Goal: Task Accomplishment & Management: Use online tool/utility

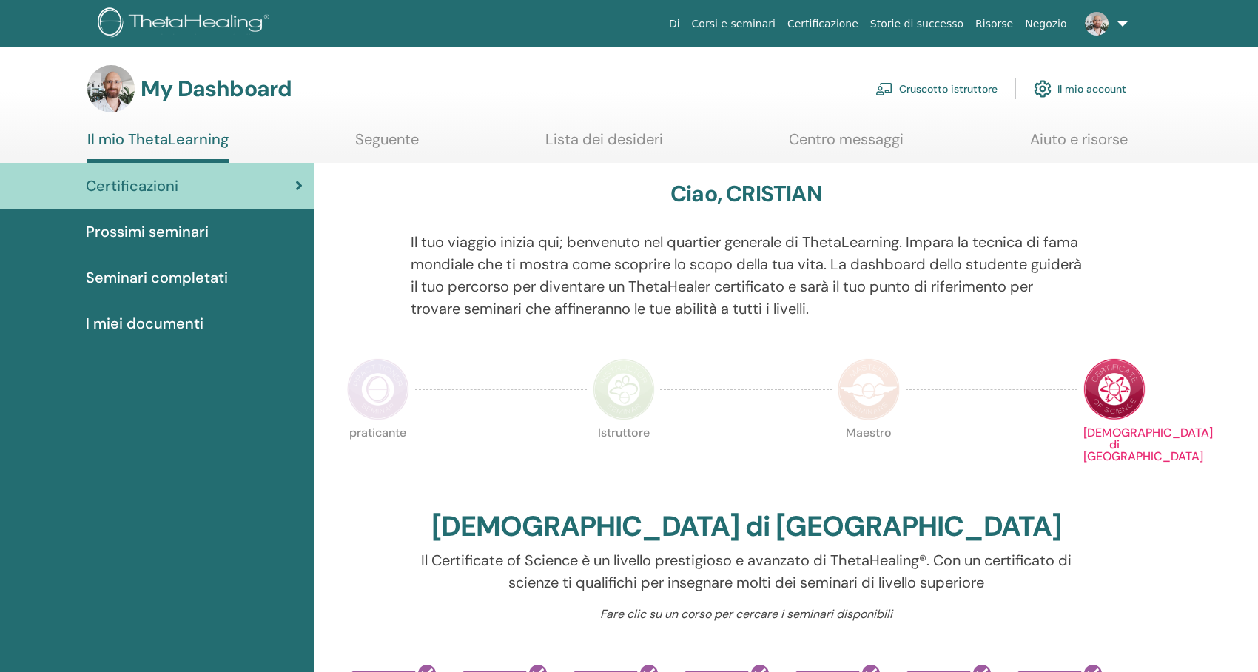
click at [903, 87] on link "Cruscotto istruttore" at bounding box center [937, 89] width 122 height 33
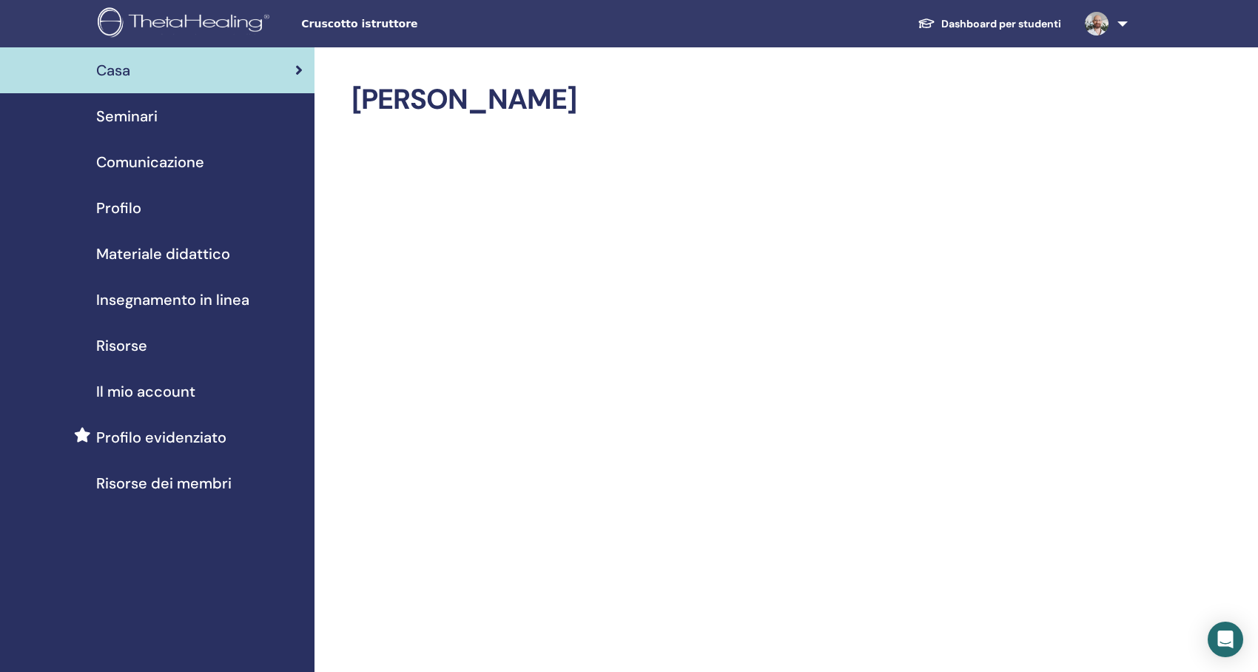
click at [149, 118] on span "Seminari" at bounding box center [126, 116] width 61 height 22
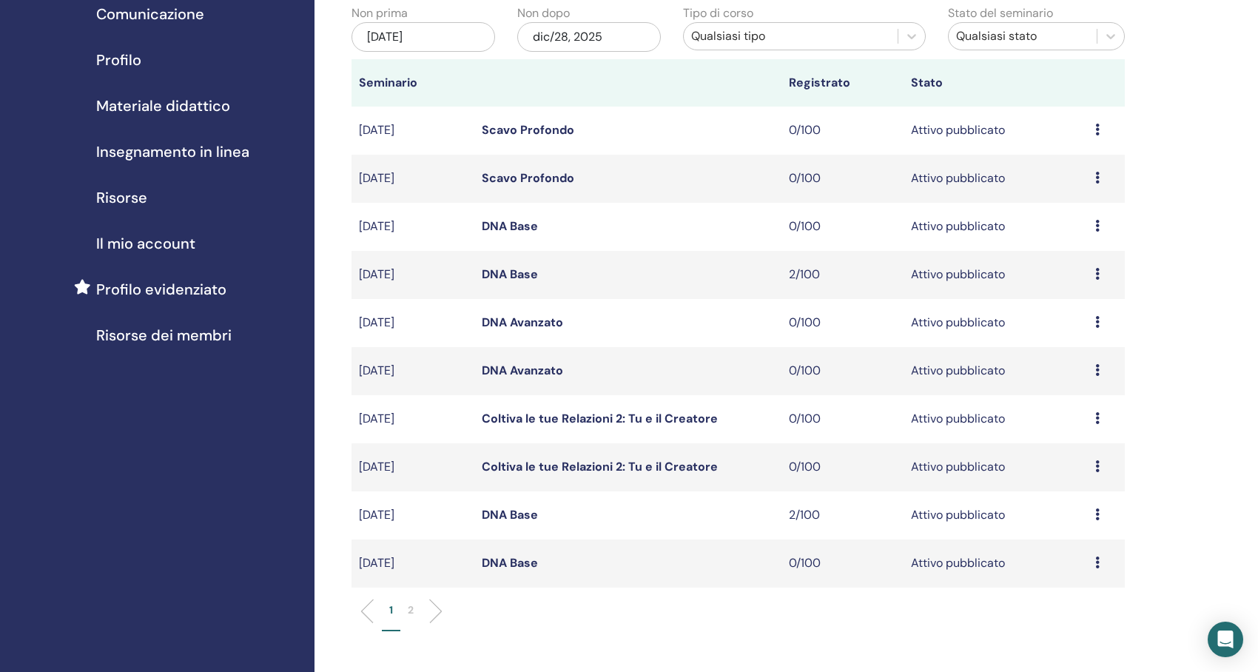
scroll to position [222, 0]
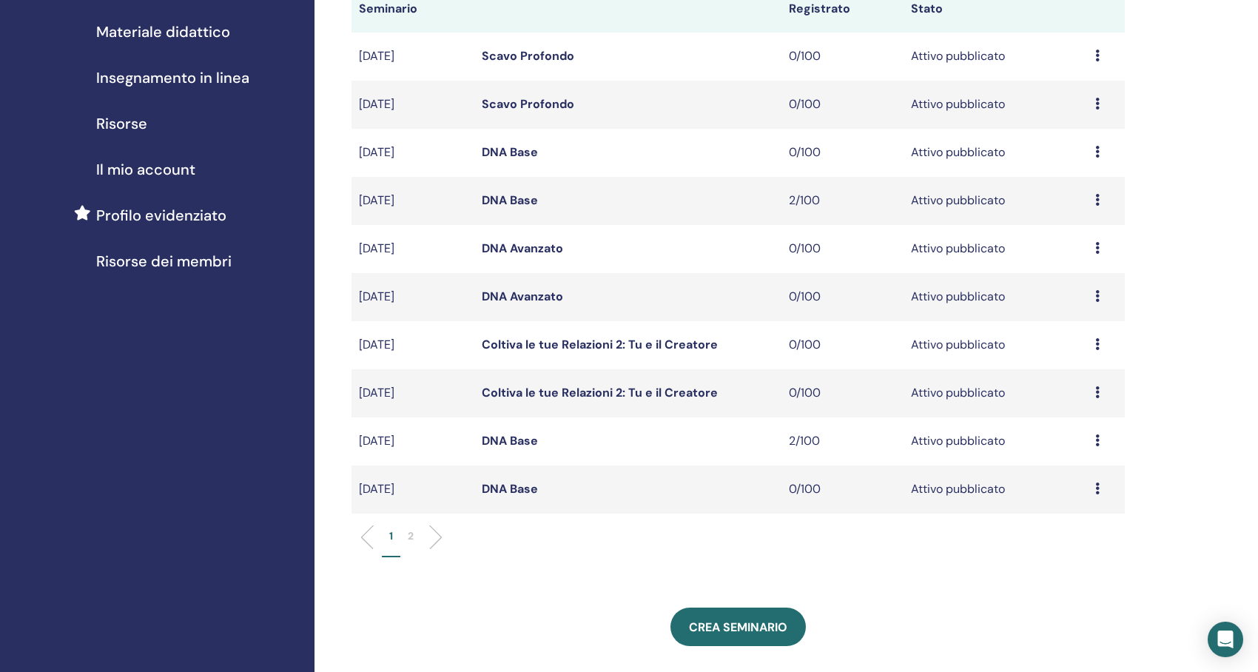
click at [410, 534] on p "2" at bounding box center [411, 536] width 6 height 16
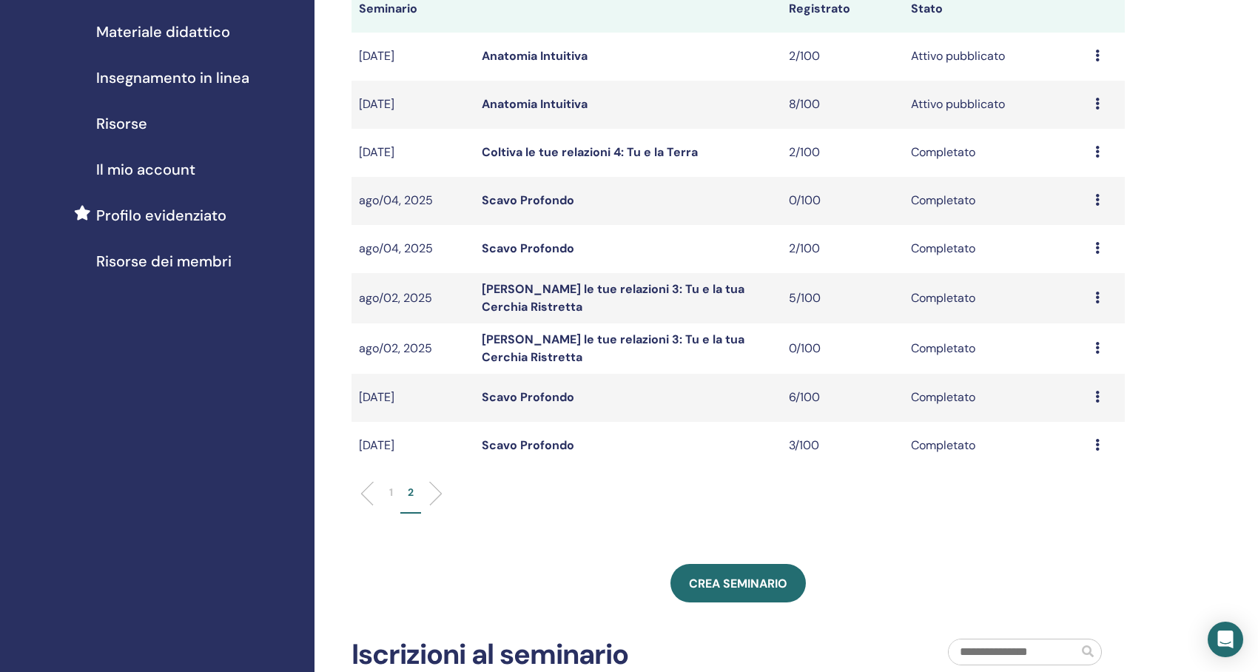
click at [577, 98] on link "Anatomia Intuitiva" at bounding box center [535, 104] width 106 height 16
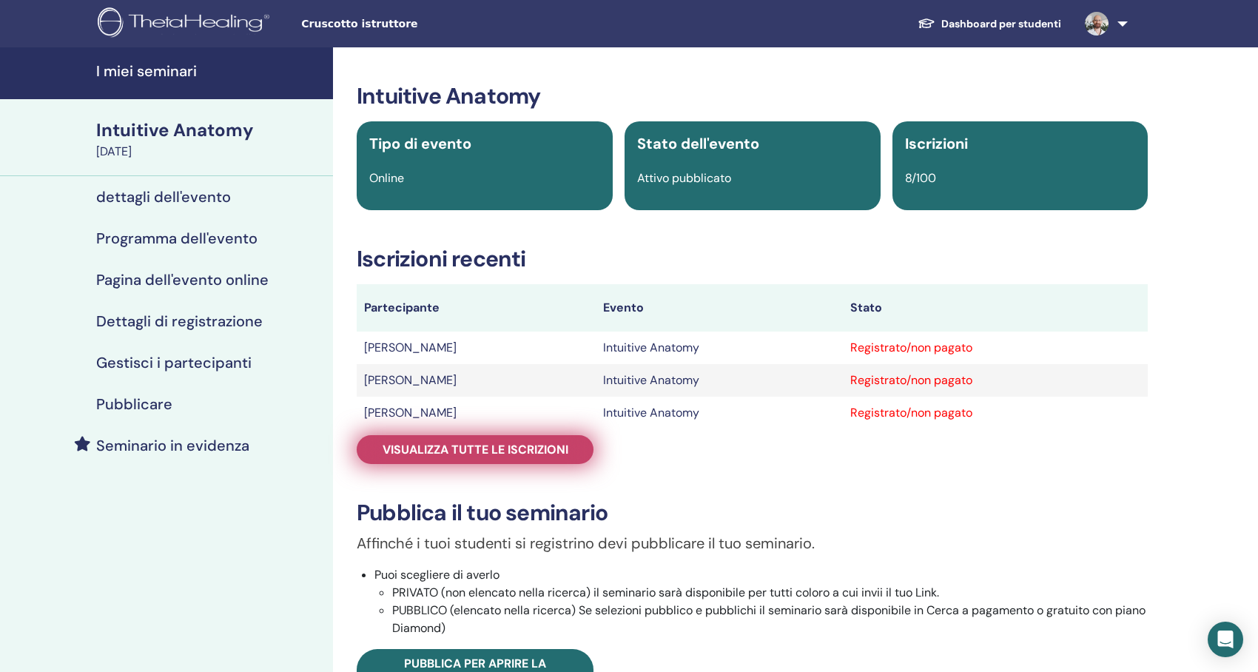
click at [500, 452] on span "Visualizza tutte le iscrizioni" at bounding box center [476, 450] width 186 height 16
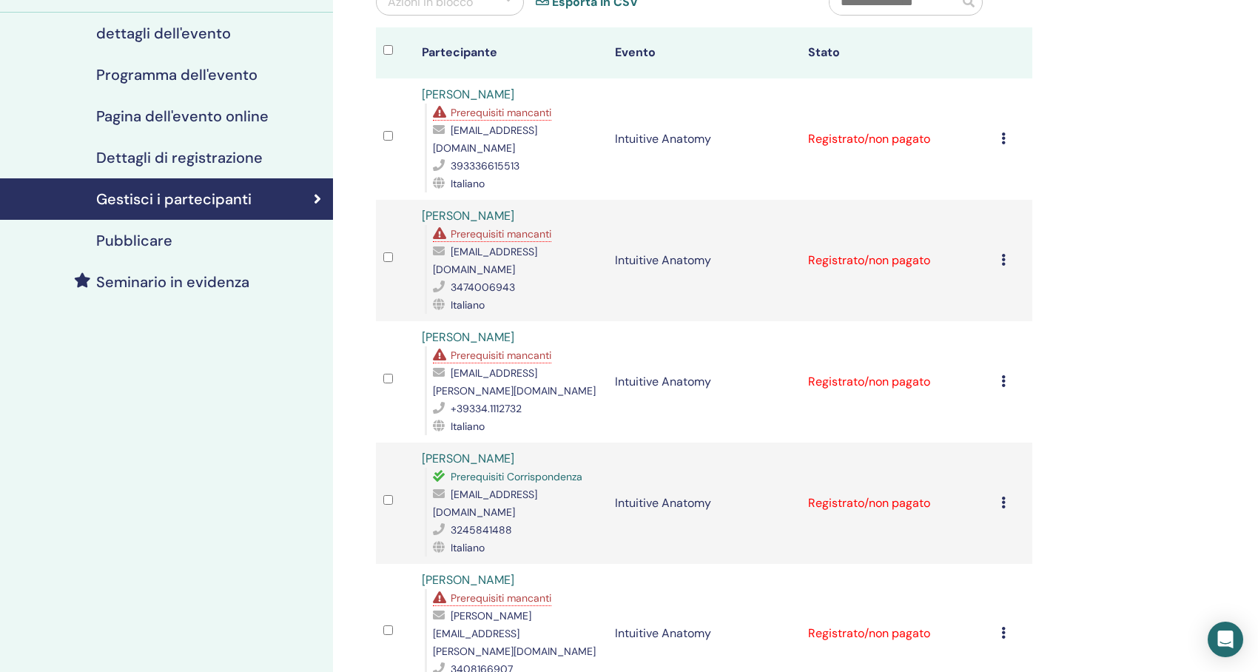
scroll to position [74, 0]
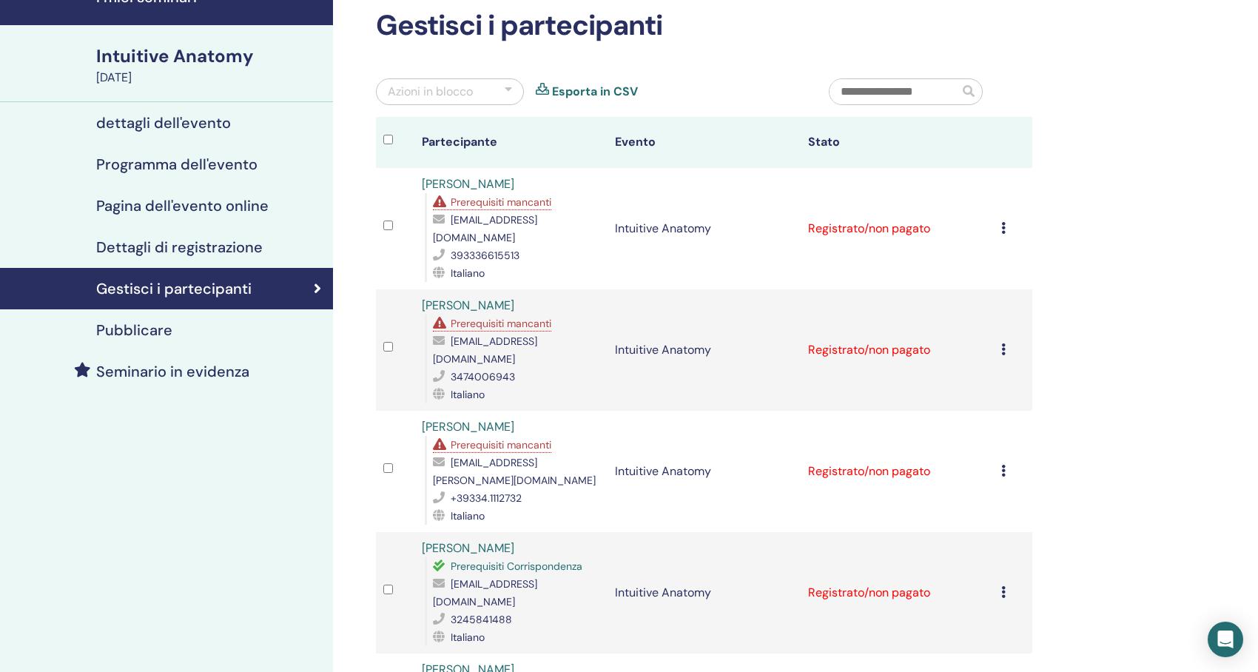
click at [515, 89] on div "Azioni in blocco" at bounding box center [450, 91] width 148 height 27
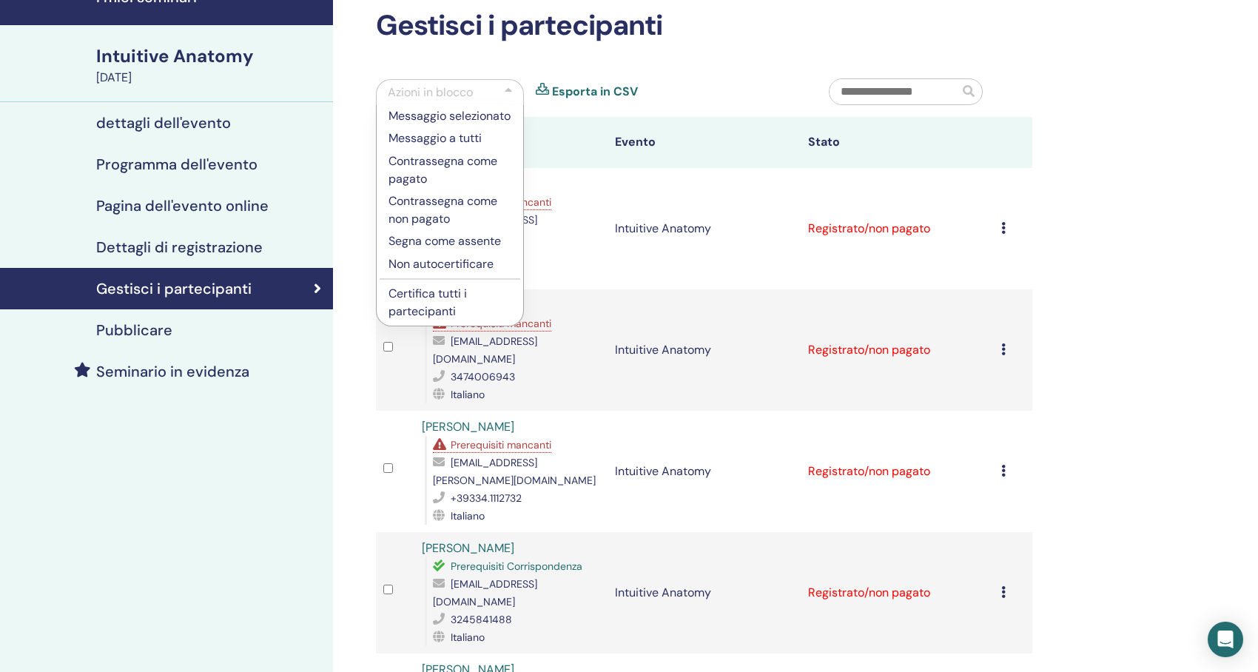
click at [454, 314] on p "Certifica tutti i partecipanti" at bounding box center [450, 303] width 123 height 36
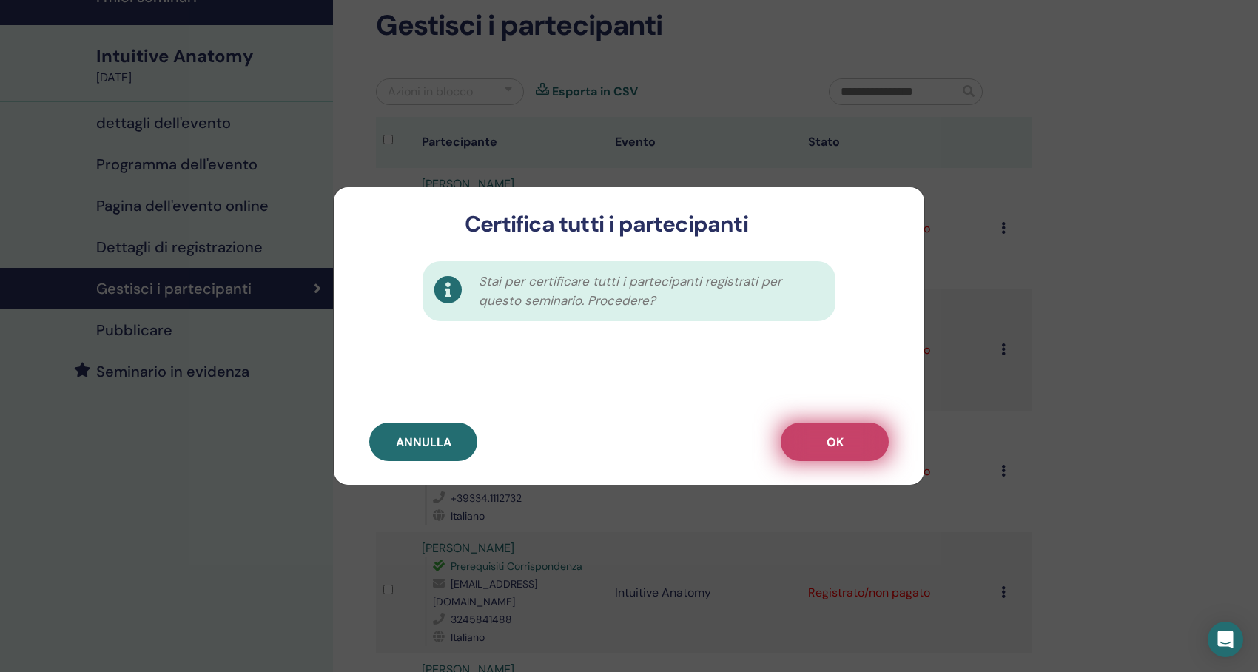
click at [863, 449] on button "OK" at bounding box center [835, 442] width 108 height 38
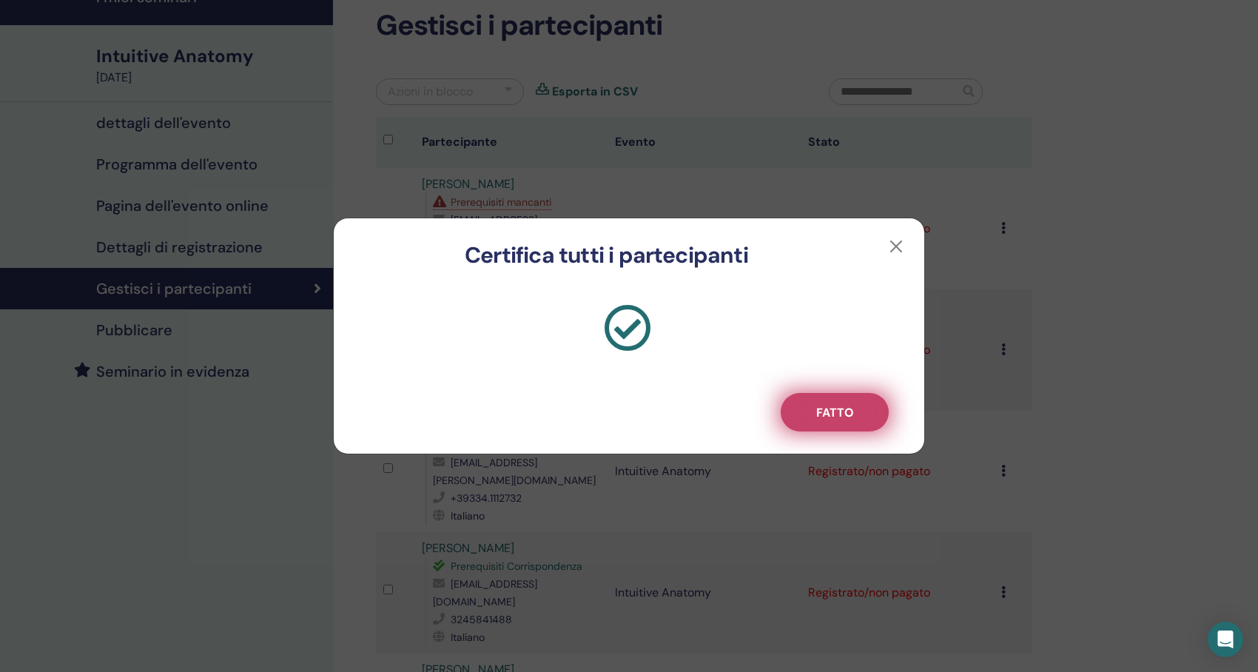
click at [833, 408] on span "Fatto" at bounding box center [835, 413] width 38 height 16
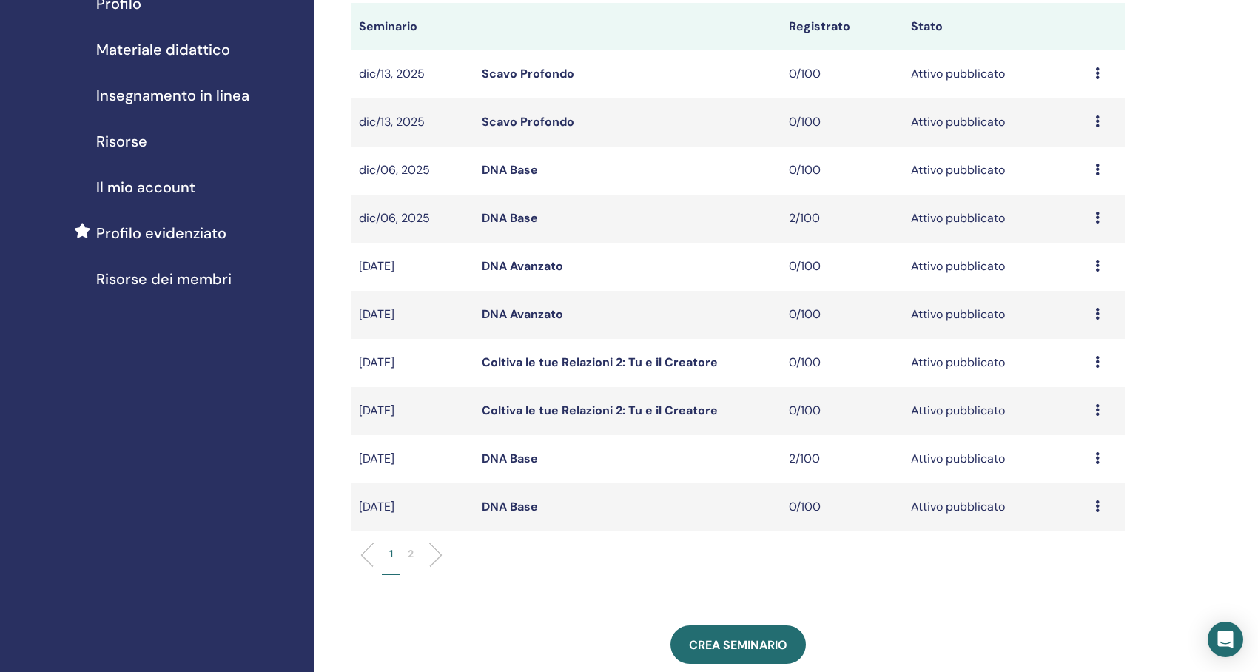
scroll to position [222, 0]
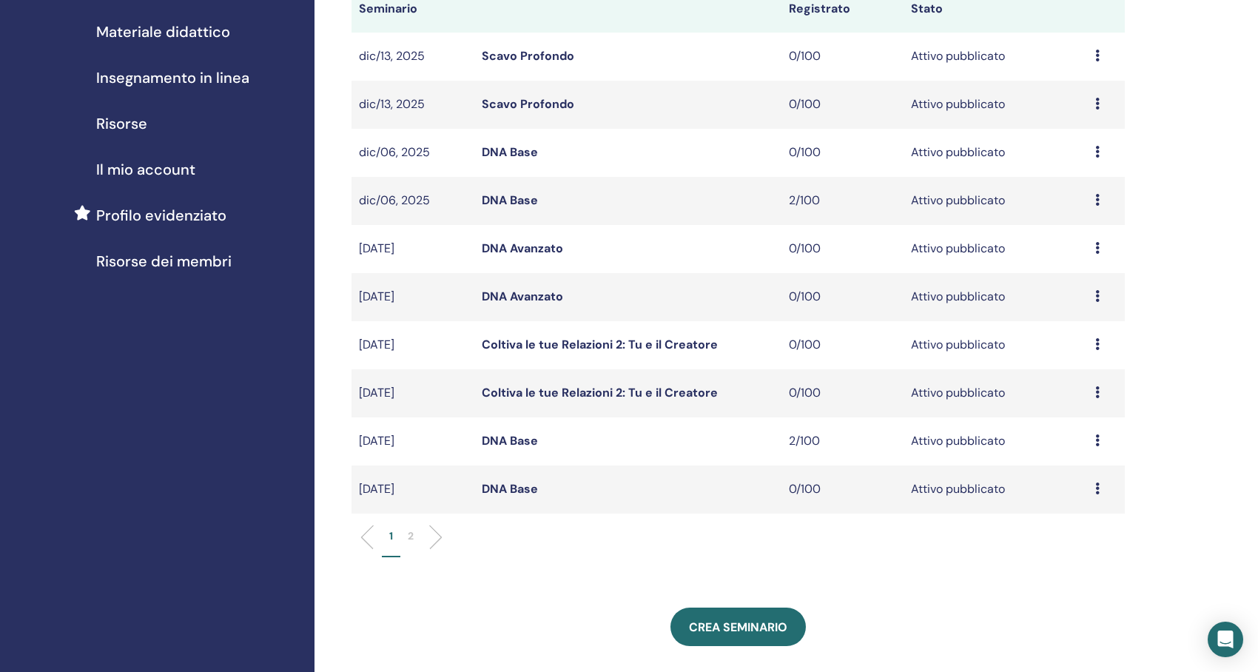
click at [411, 529] on p "2" at bounding box center [411, 536] width 6 height 16
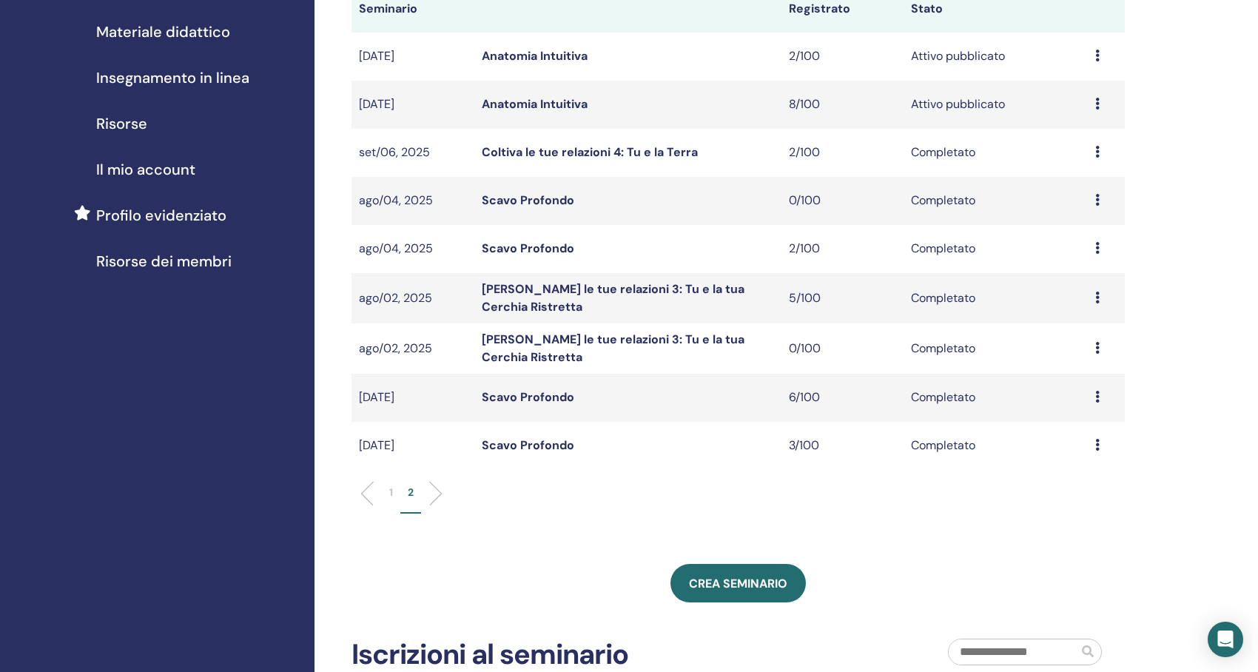
scroll to position [0, 0]
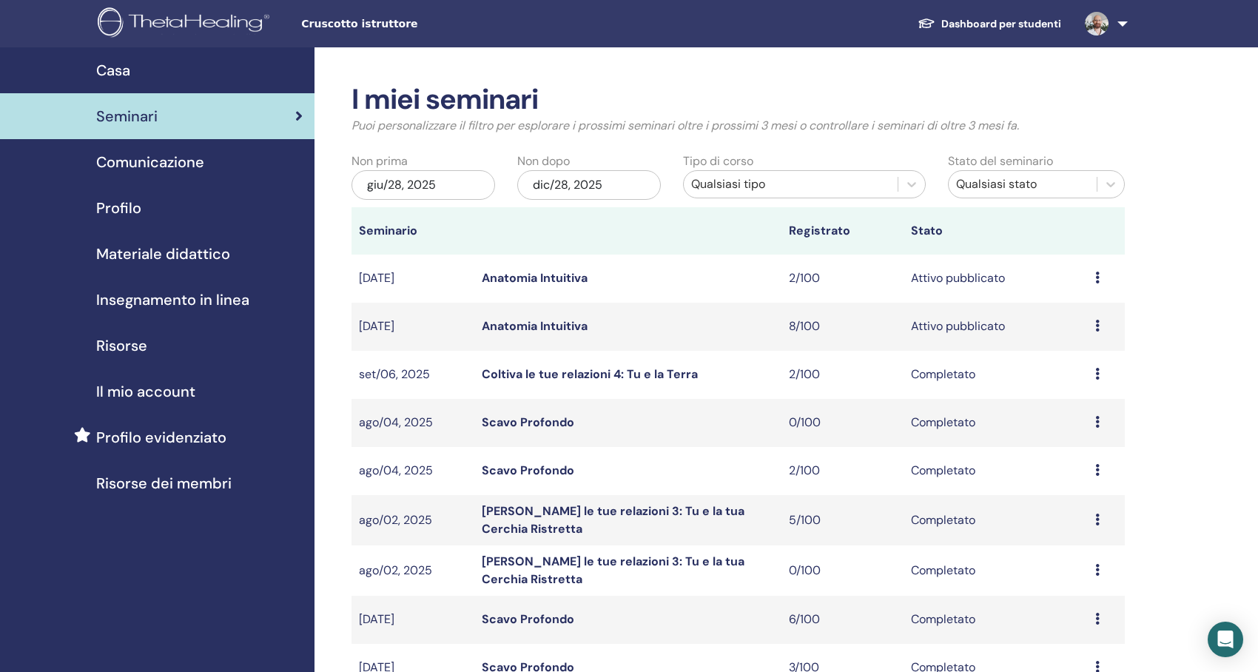
click at [576, 282] on link "Anatomia Intuitiva" at bounding box center [535, 278] width 106 height 16
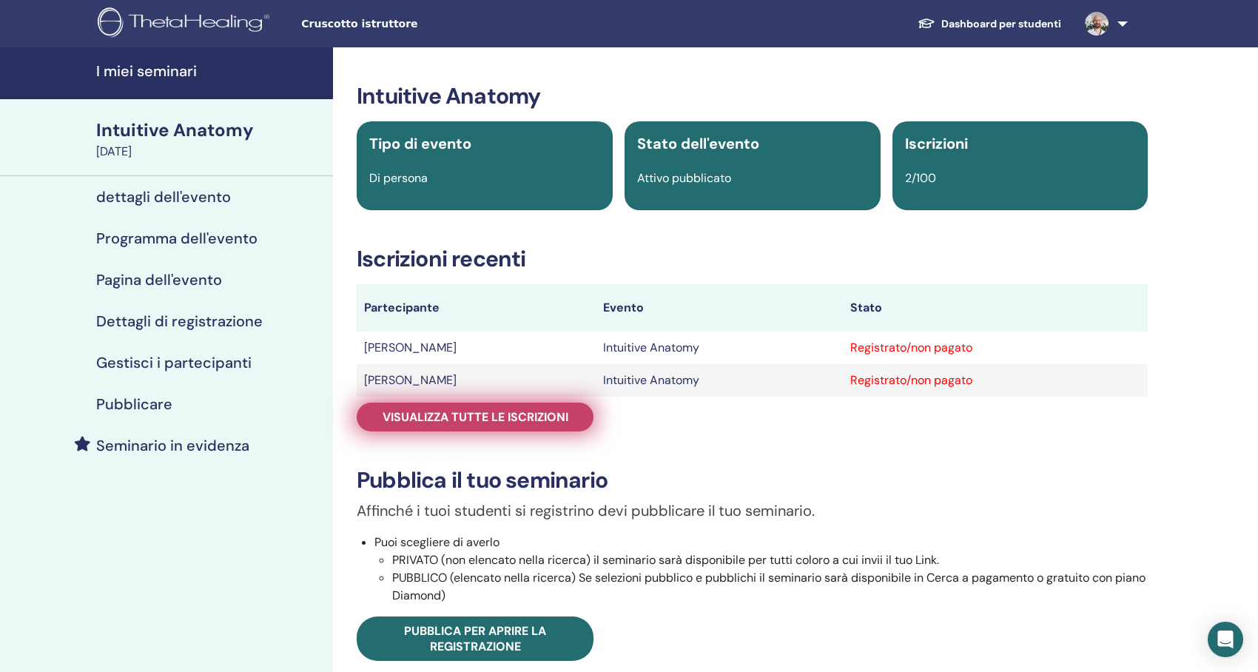
click at [538, 420] on span "Visualizza tutte le iscrizioni" at bounding box center [476, 417] width 186 height 16
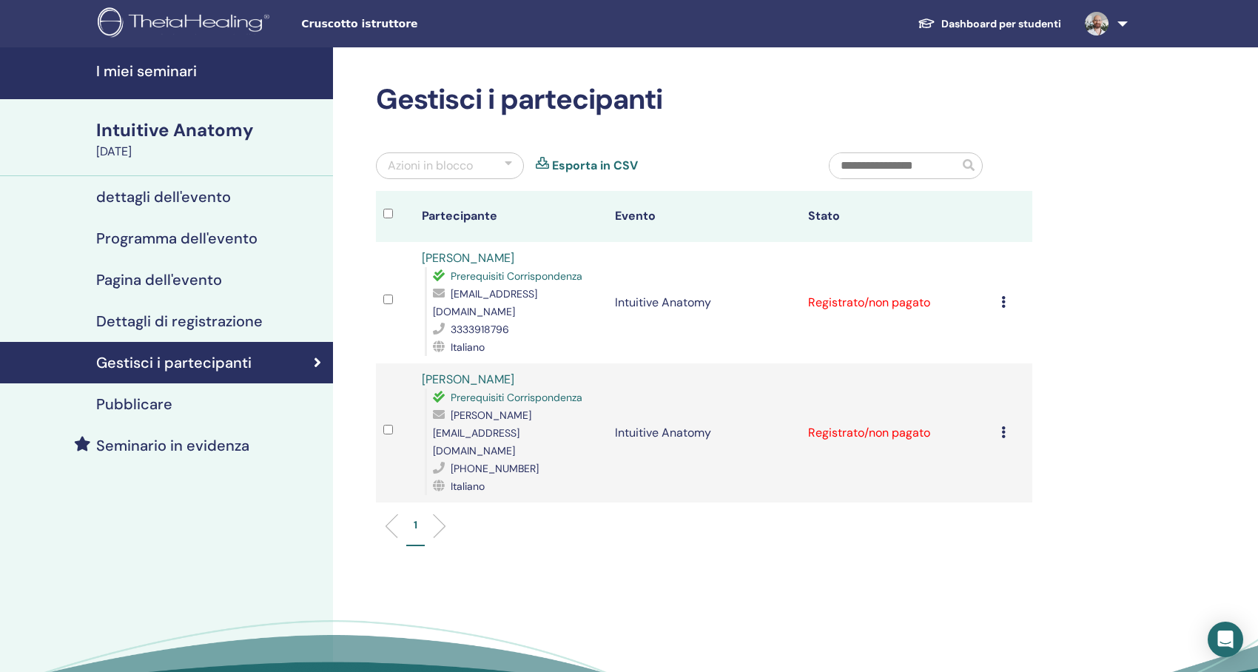
click at [511, 160] on div at bounding box center [508, 166] width 7 height 18
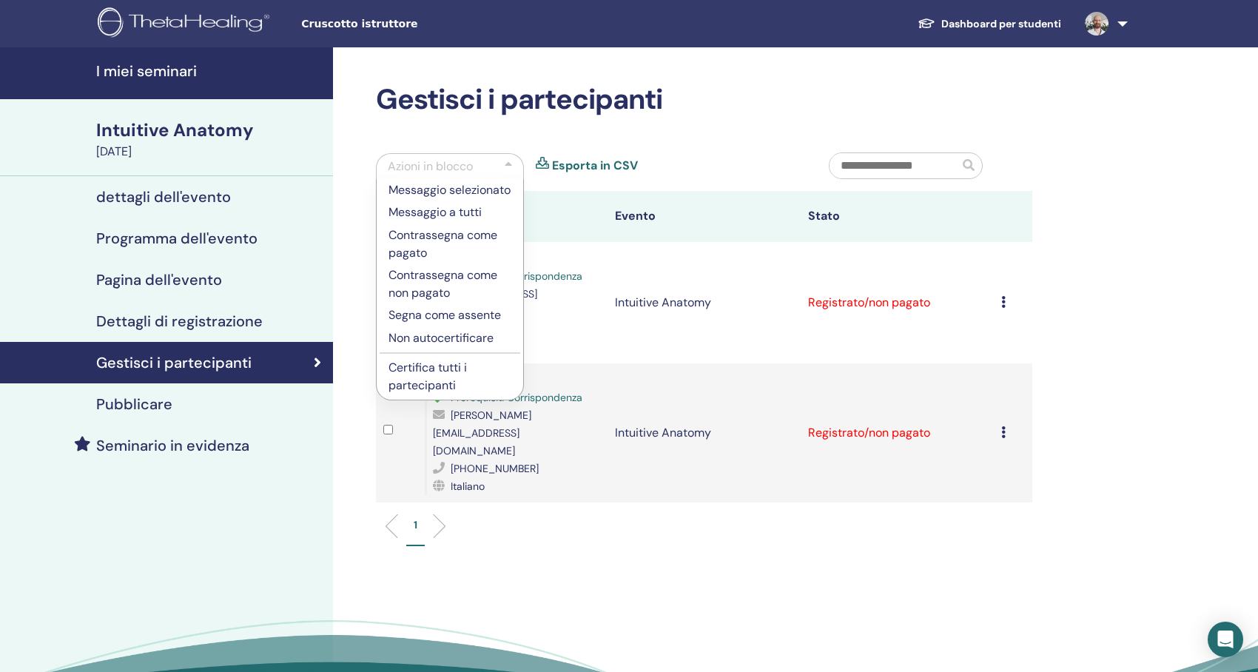
click at [452, 394] on p "Certifica tutti i partecipanti" at bounding box center [450, 377] width 123 height 36
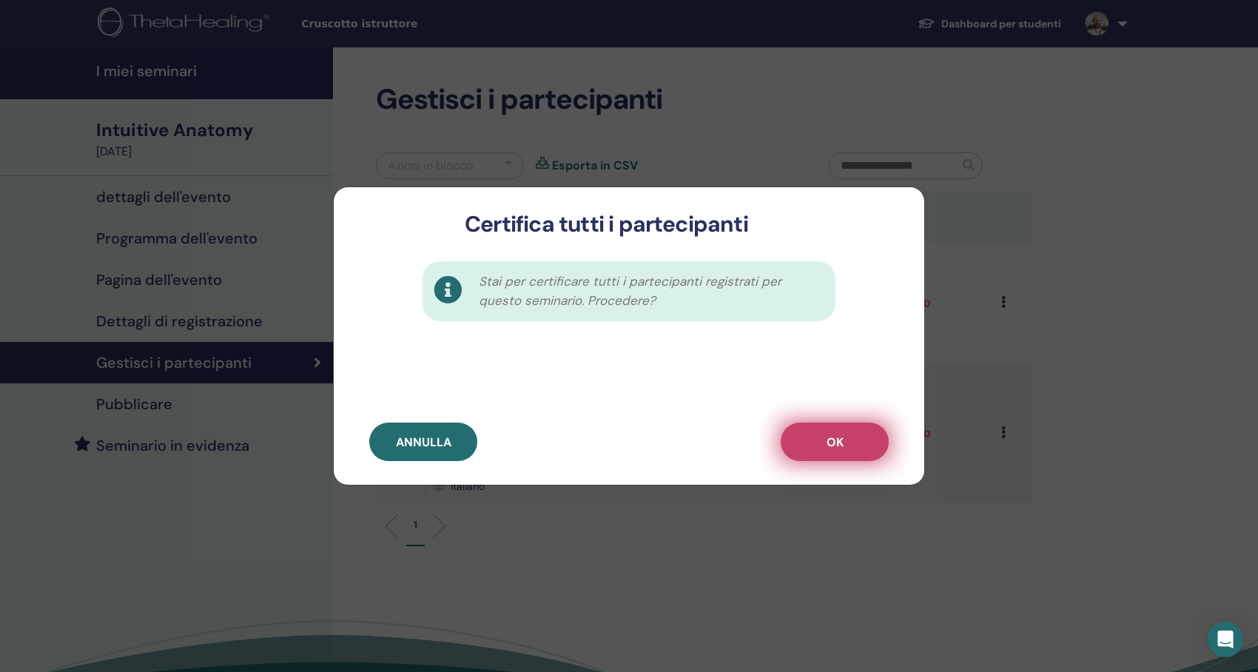
click at [847, 434] on button "OK" at bounding box center [835, 442] width 108 height 38
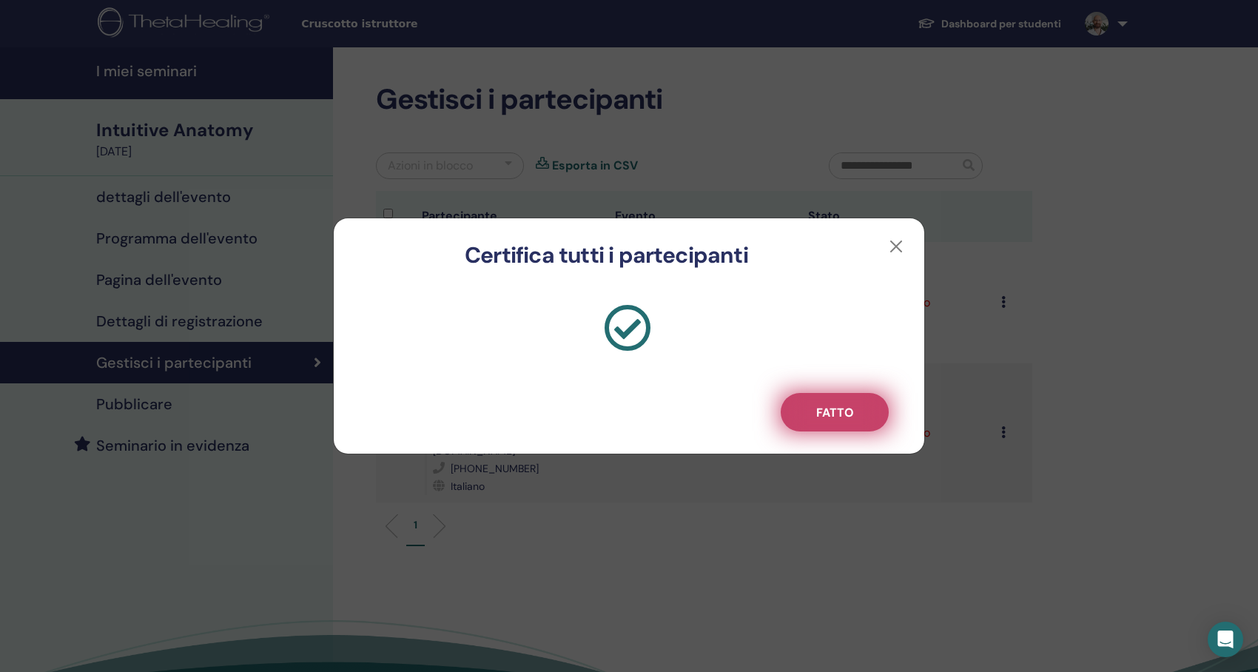
click at [849, 412] on span "Fatto" at bounding box center [835, 413] width 38 height 16
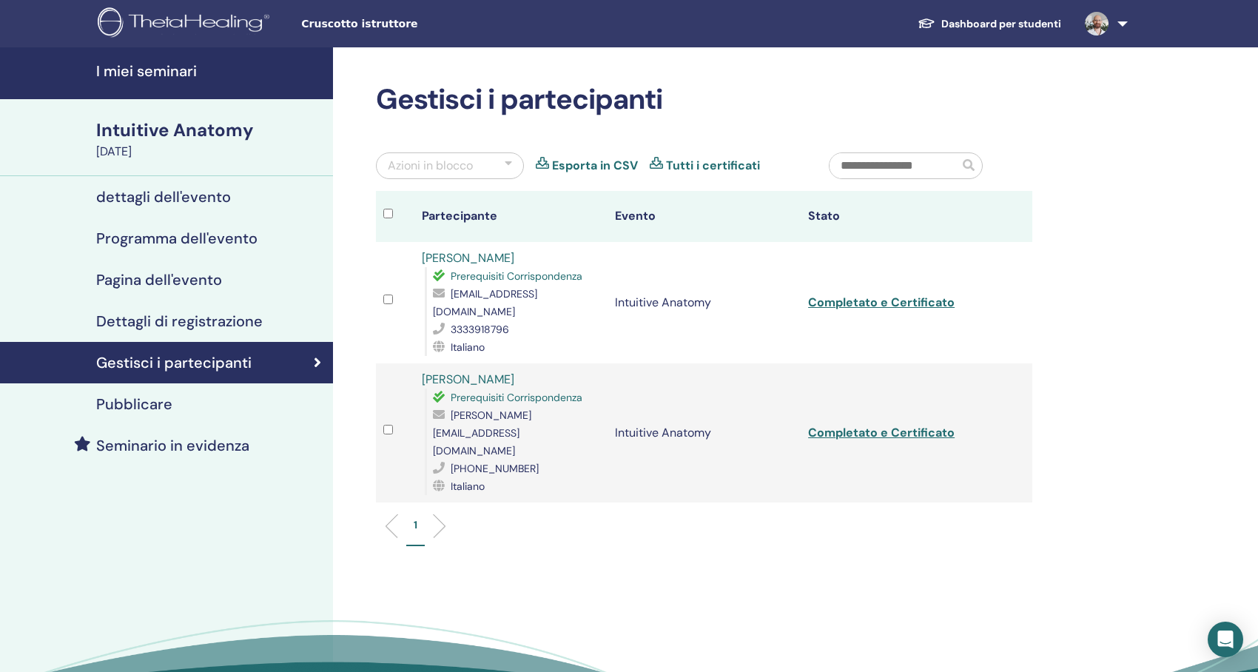
click at [170, 71] on h4 "I miei seminari" at bounding box center [210, 71] width 228 height 18
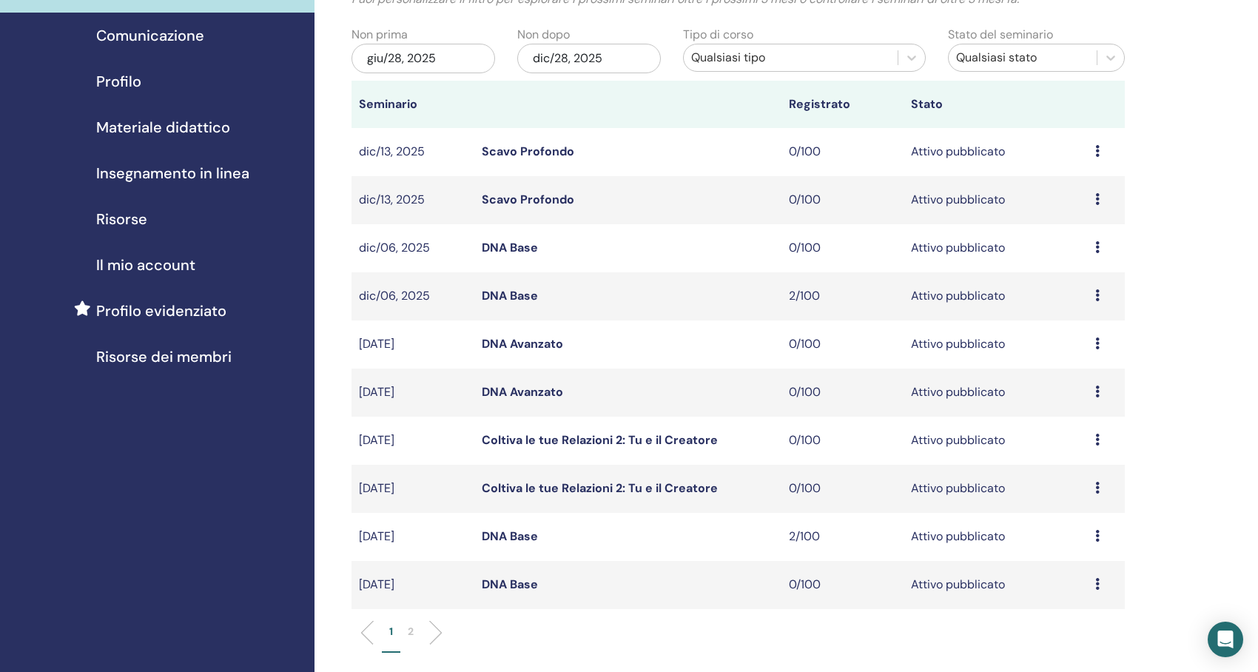
scroll to position [148, 0]
